Goal: Information Seeking & Learning: Understand process/instructions

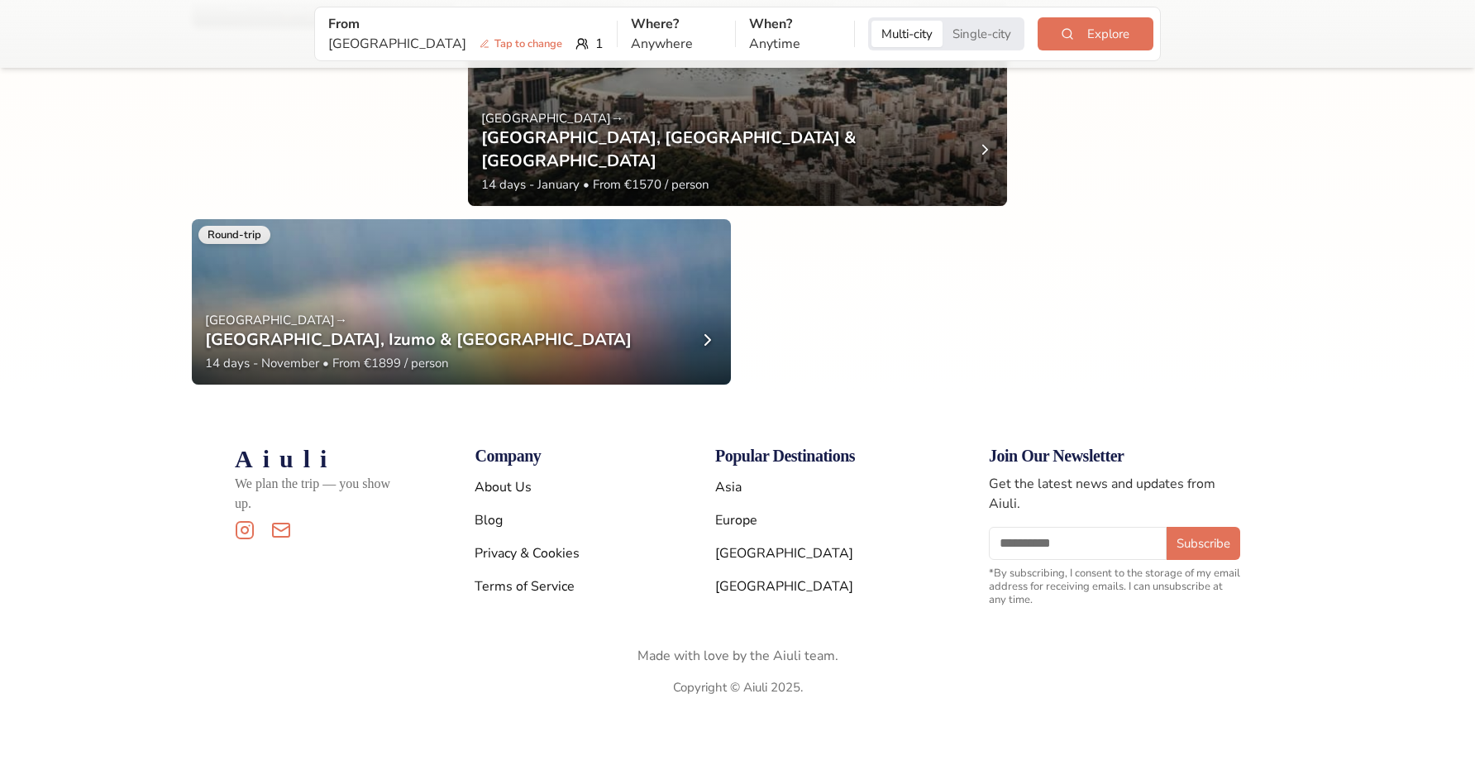
scroll to position [3081, 0]
click at [785, 659] on p "Made with love by the Aiuli team." at bounding box center [738, 656] width 1006 height 20
click at [534, 553] on link "Privacy & Cookies" at bounding box center [527, 553] width 105 height 18
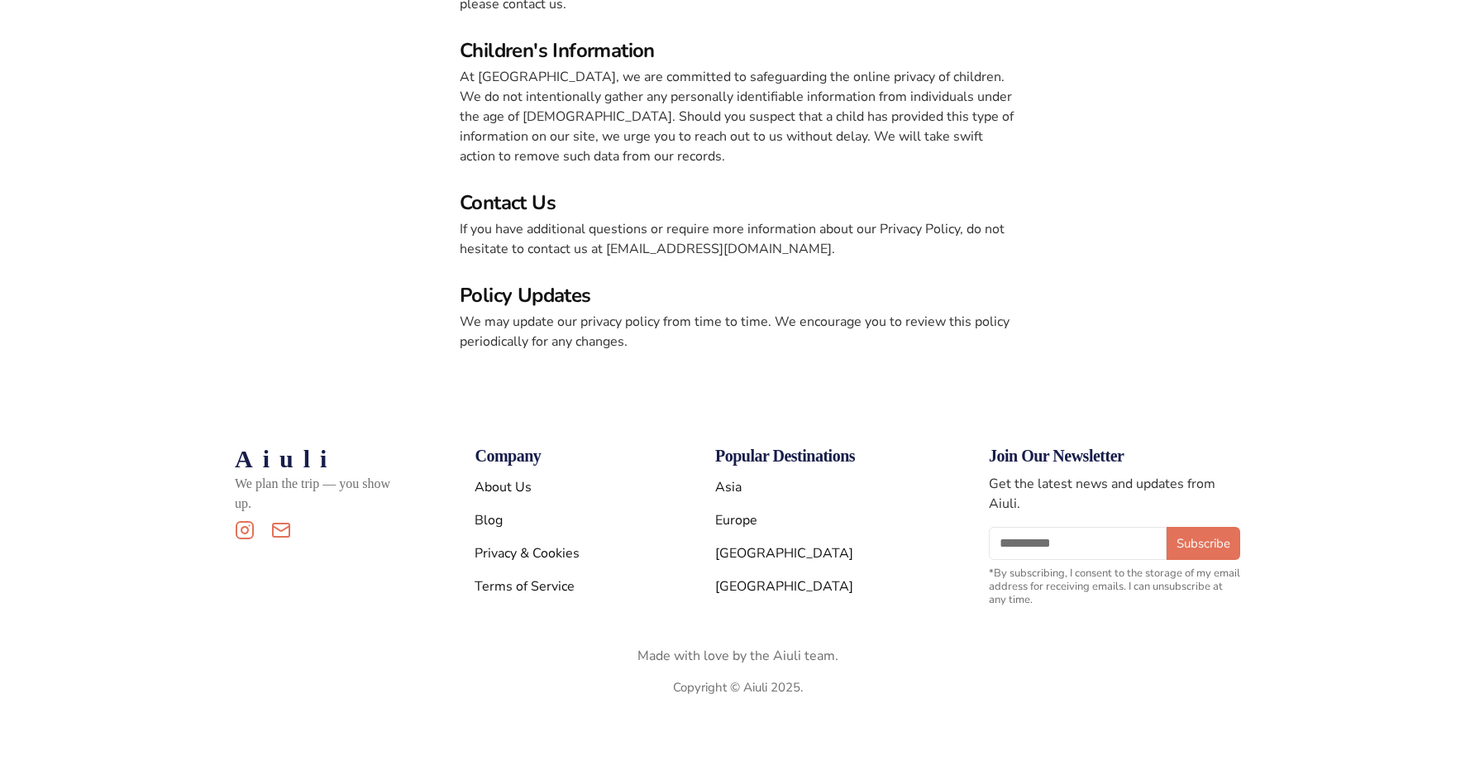
scroll to position [1064, 0]
click at [513, 590] on link "Terms of Service" at bounding box center [525, 586] width 100 height 18
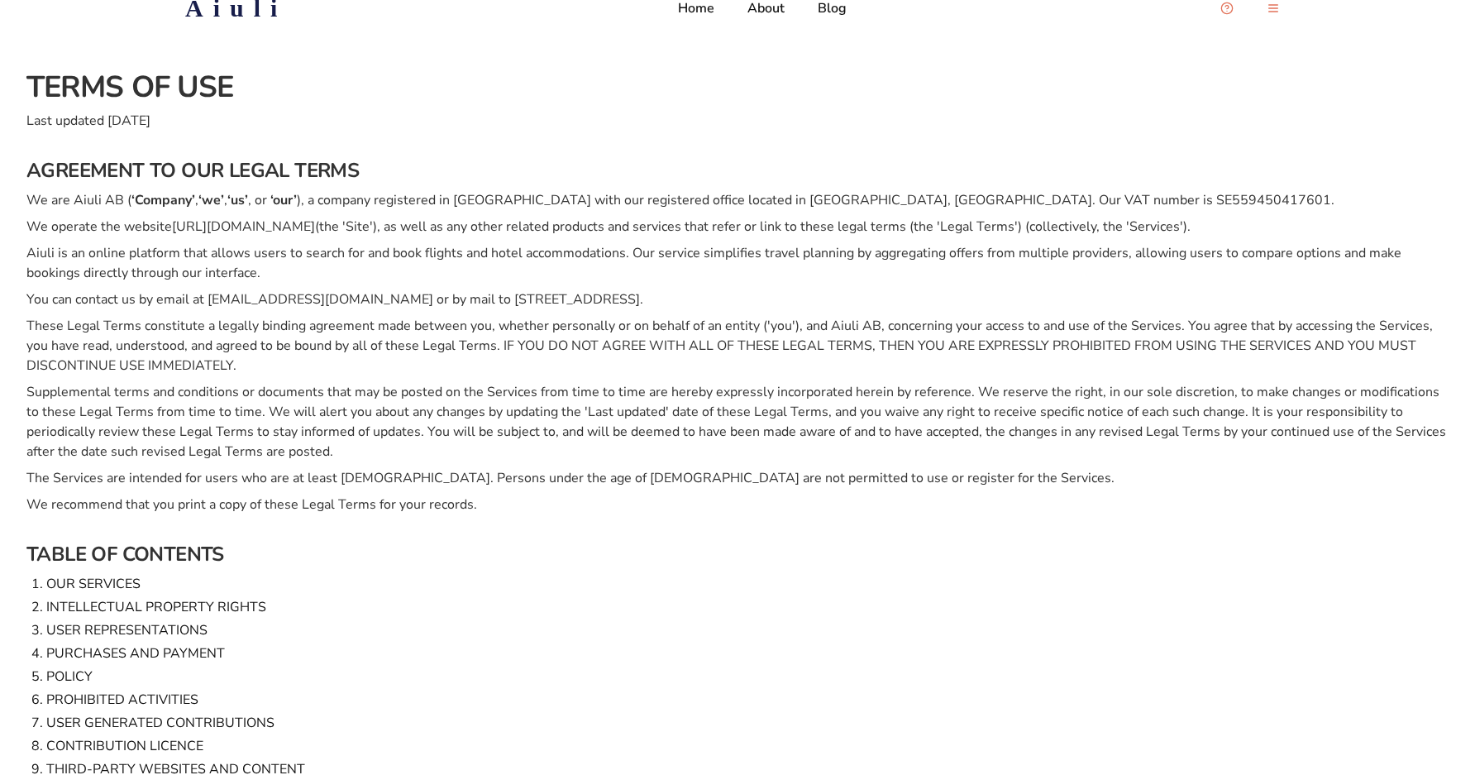
scroll to position [17, 0]
click at [1127, 191] on p "We are Aiuli AB ( ‘Company’ , ‘we’ , ‘us’ , or ‘our’ ), a company registered in…" at bounding box center [737, 198] width 1422 height 20
click at [1111, 192] on p "We are Aiuli AB ( ‘Company’ , ‘we’ , ‘us’ , or ‘our’ ), a company registered in…" at bounding box center [737, 198] width 1422 height 20
drag, startPoint x: 1064, startPoint y: 195, endPoint x: 1149, endPoint y: 195, distance: 85.2
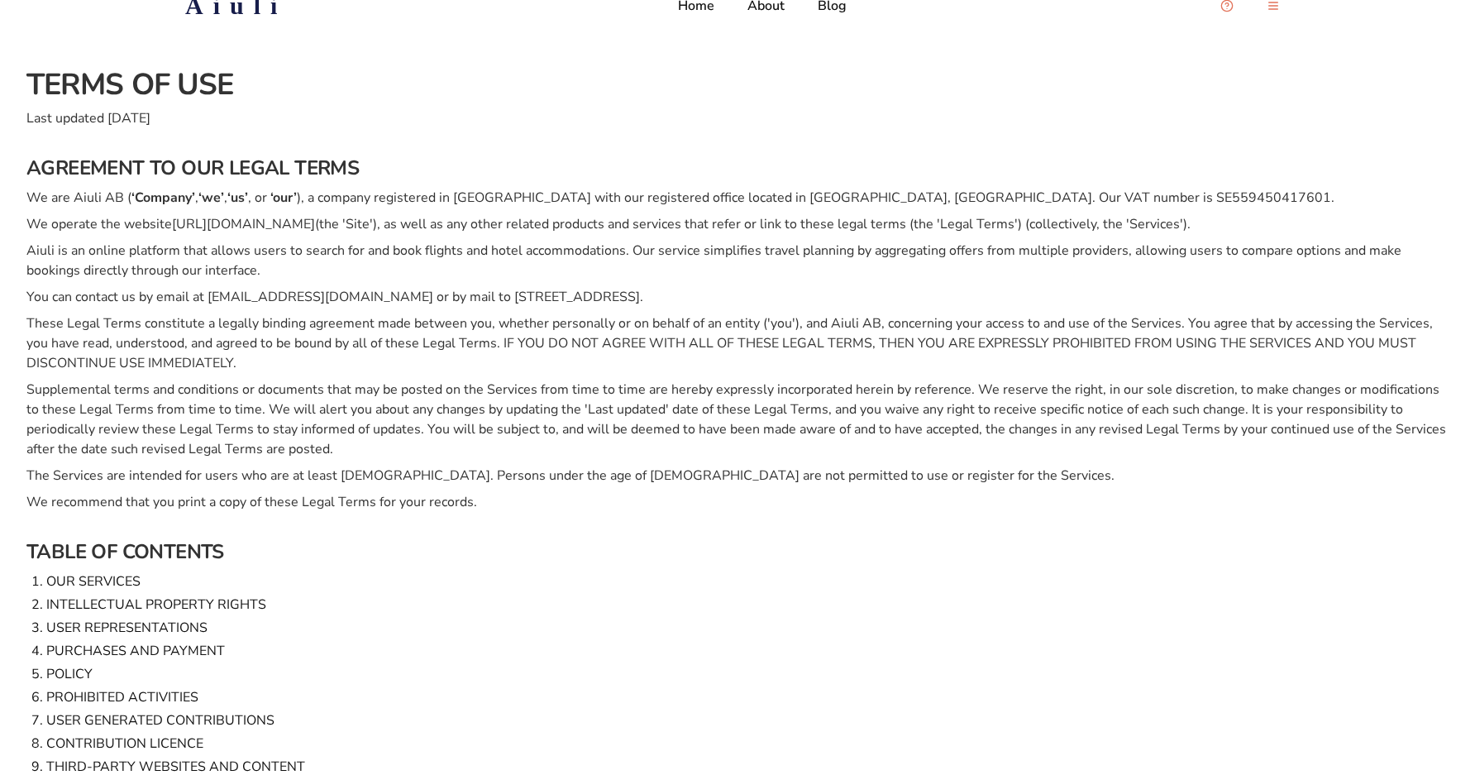
click at [1149, 195] on p "We are Aiuli AB ( ‘Company’ , ‘we’ , ‘us’ , or ‘our’ ), a company registered in…" at bounding box center [737, 198] width 1422 height 20
click at [1081, 198] on p "We are Aiuli AB ( ‘Company’ , ‘we’ , ‘us’ , or ‘our’ ), a company registered in…" at bounding box center [737, 198] width 1422 height 20
